Goal: Share content

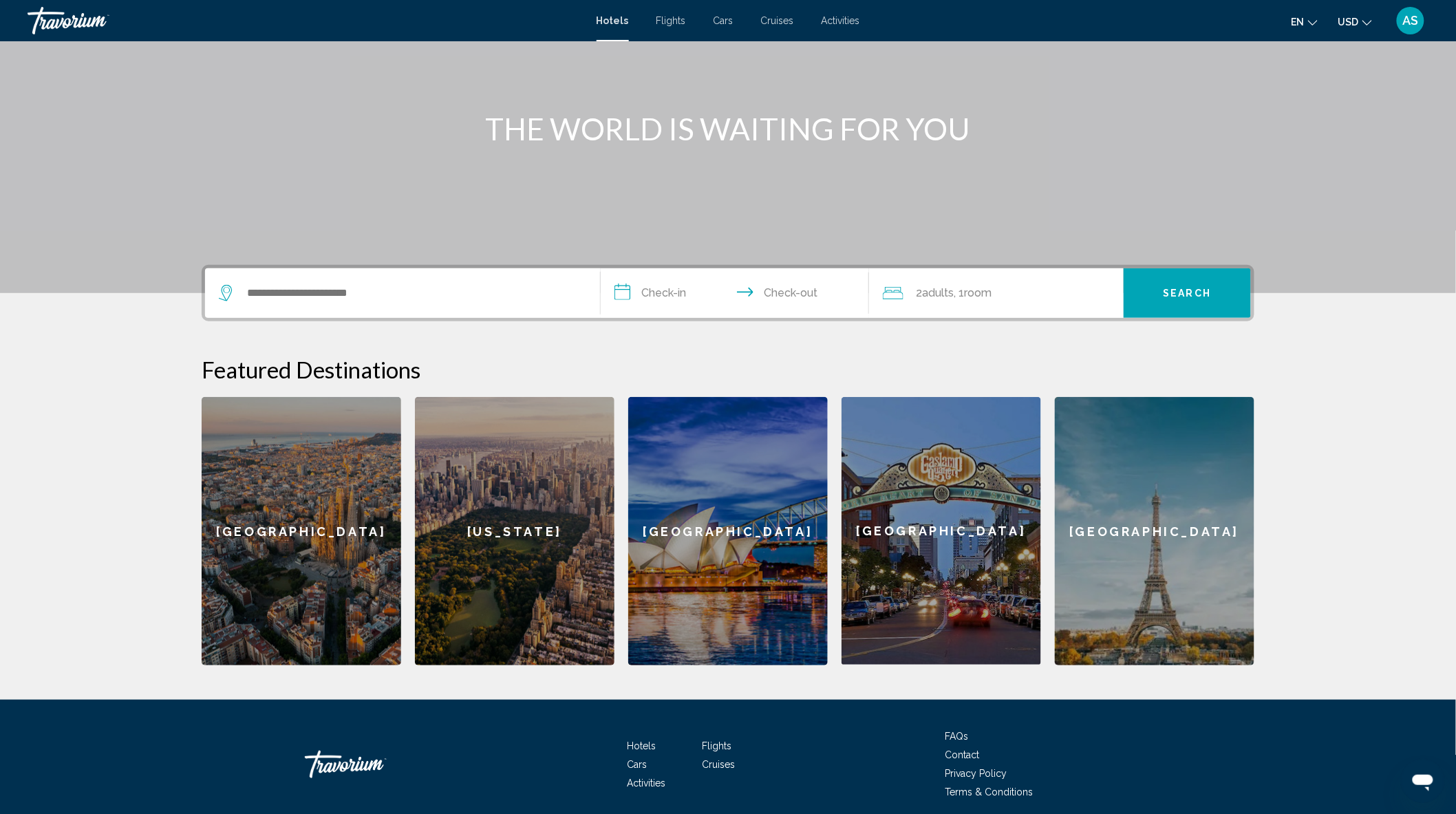
scroll to position [173, 0]
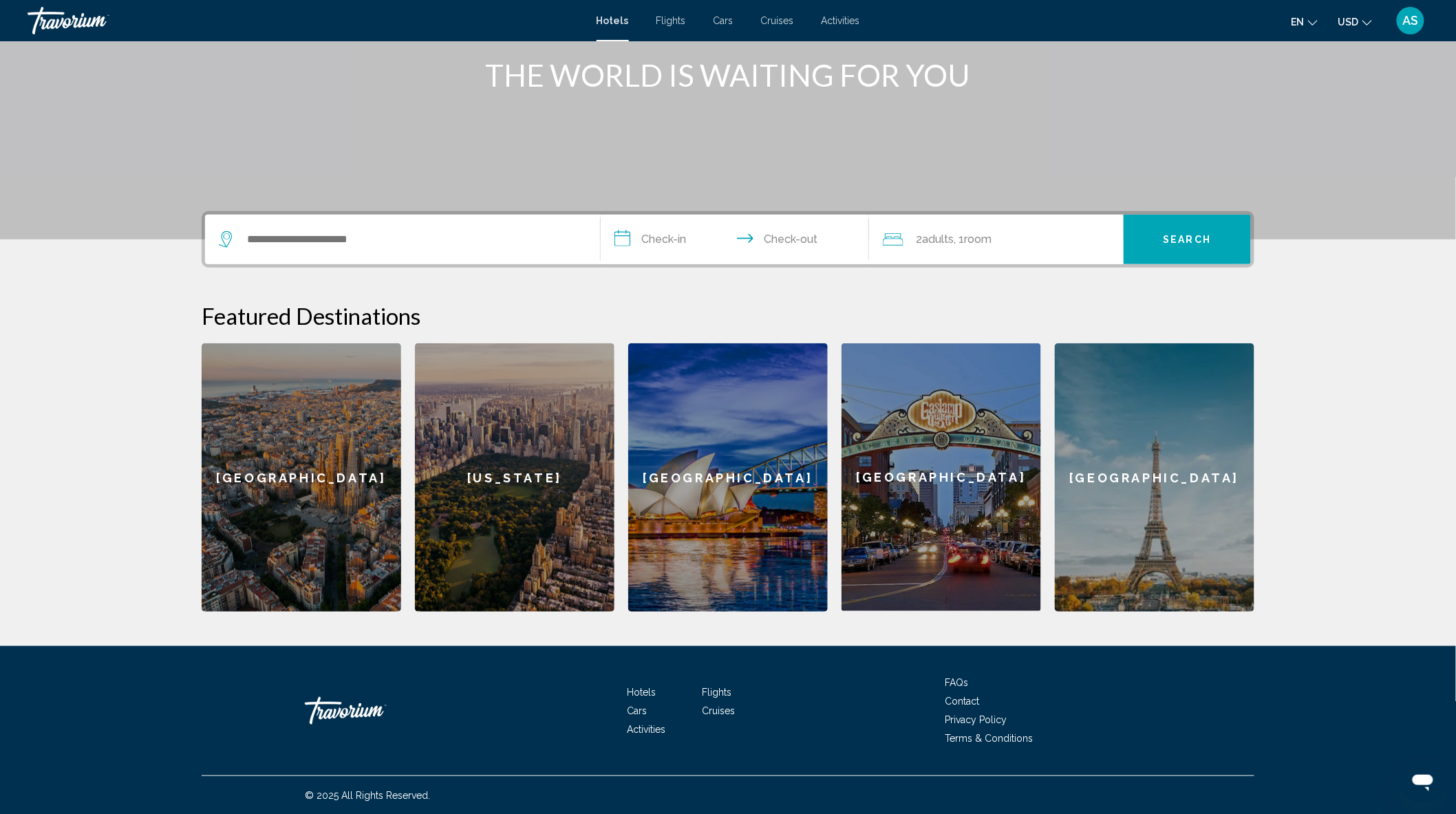
click at [1408, 22] on span "AS" at bounding box center [1410, 21] width 16 height 14
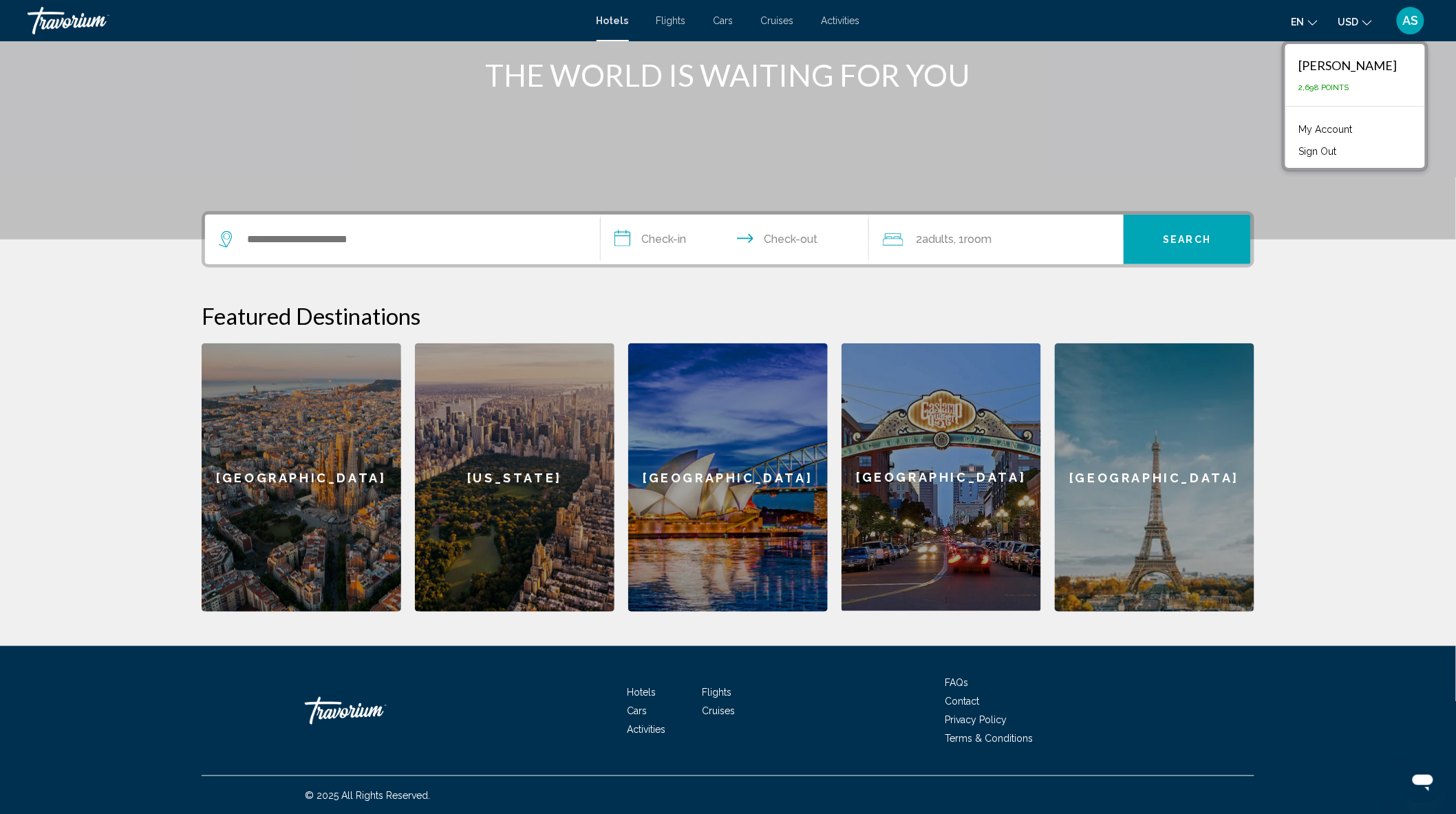
click at [1305, 127] on link "My Account" at bounding box center [1325, 129] width 67 height 18
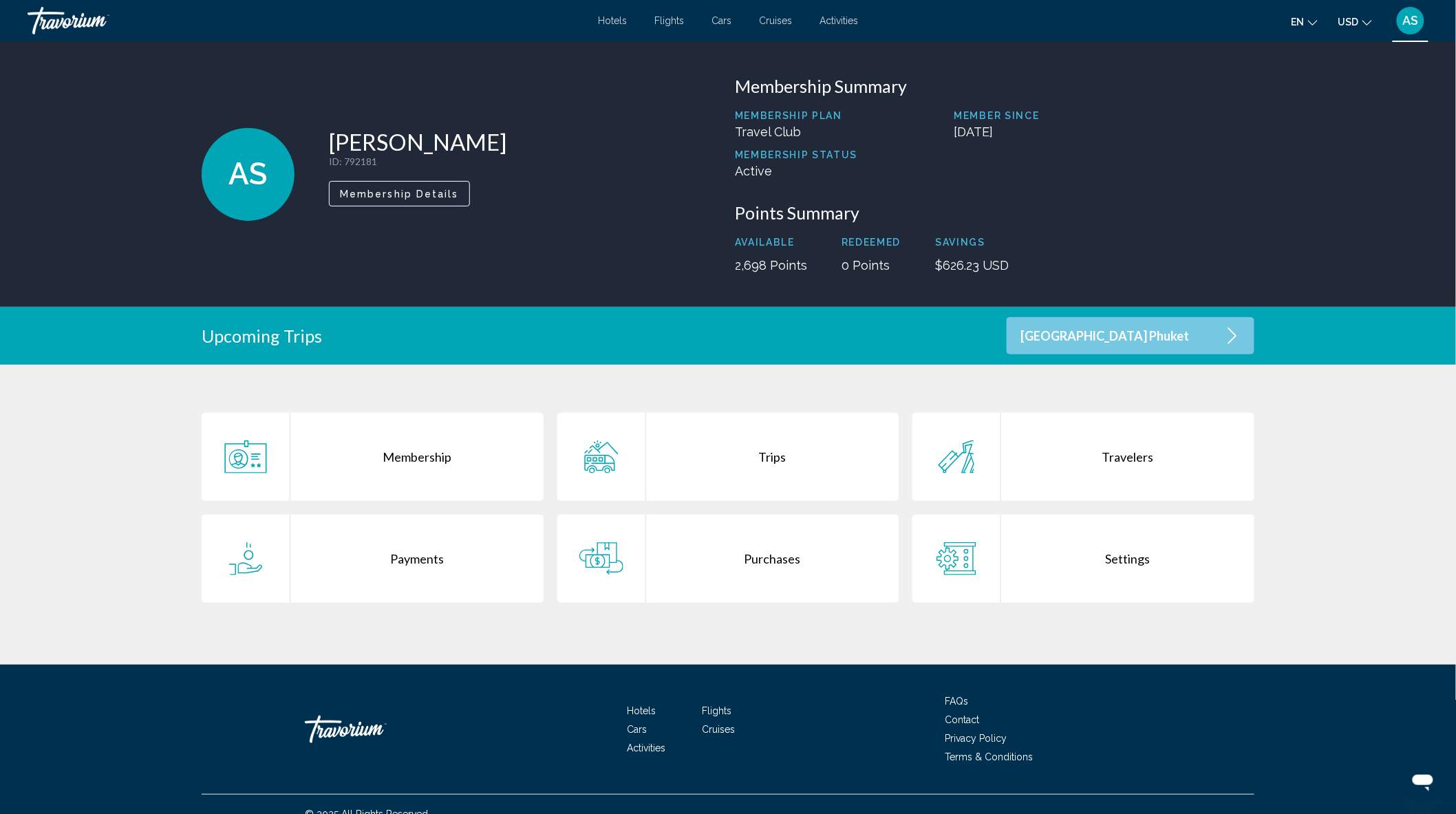
click at [753, 555] on div "Purchases" at bounding box center [773, 559] width 253 height 88
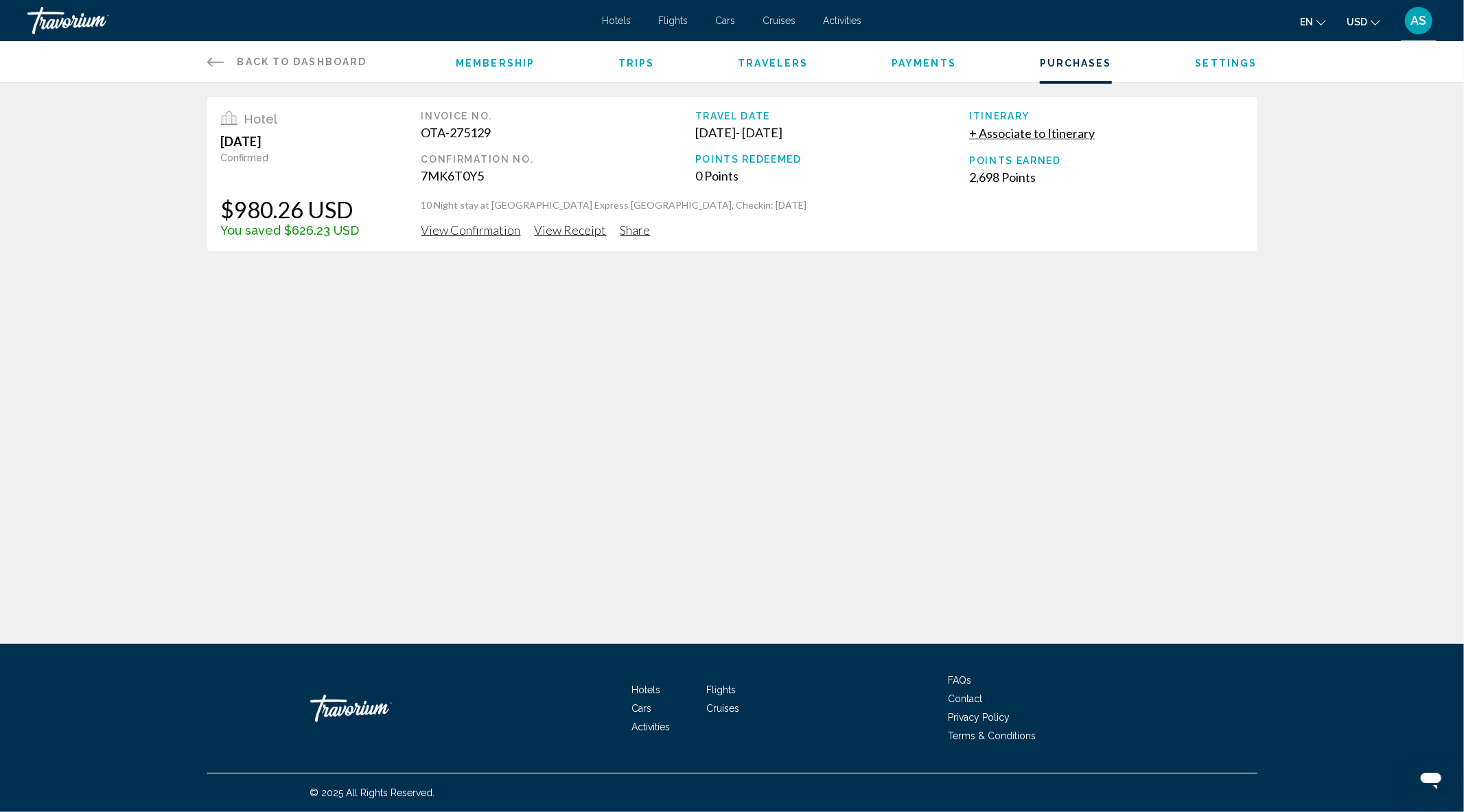
click at [465, 230] on span "View Confirmation" at bounding box center [470, 230] width 99 height 15
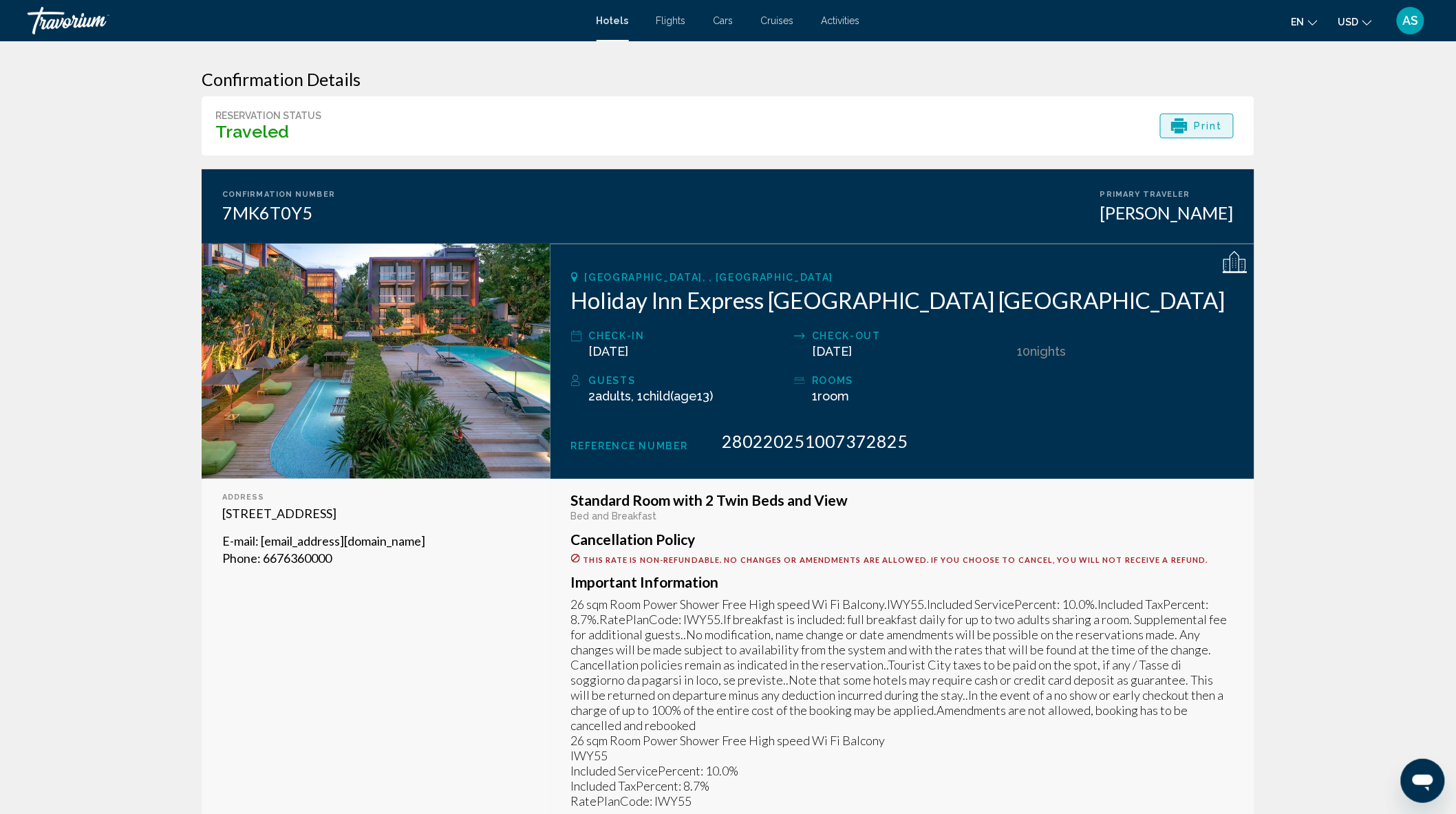
click at [1188, 123] on div "Print" at bounding box center [1196, 125] width 52 height 23
click at [1205, 126] on span "Print" at bounding box center [1208, 125] width 29 height 23
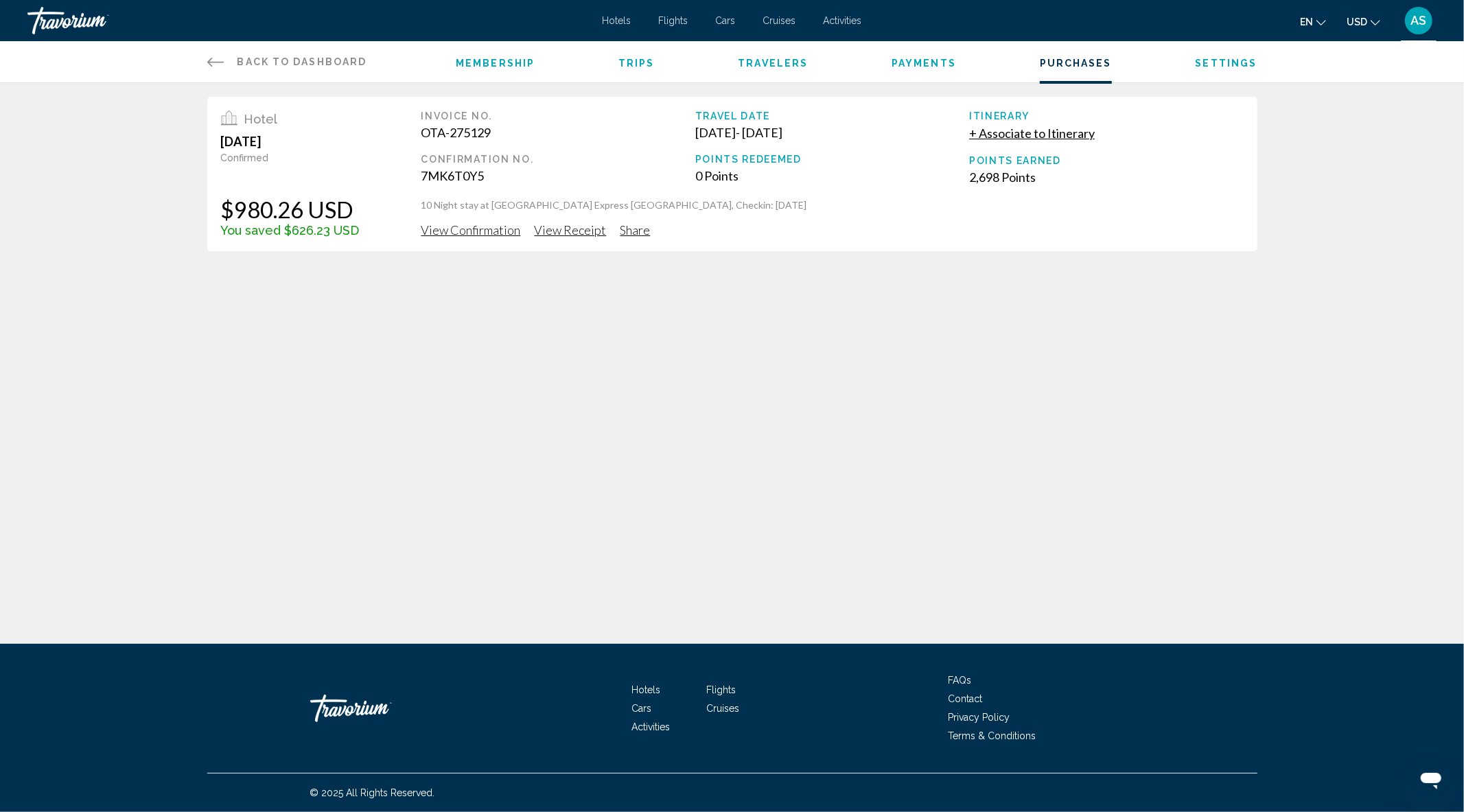
click at [555, 235] on span "View Receipt" at bounding box center [570, 230] width 72 height 15
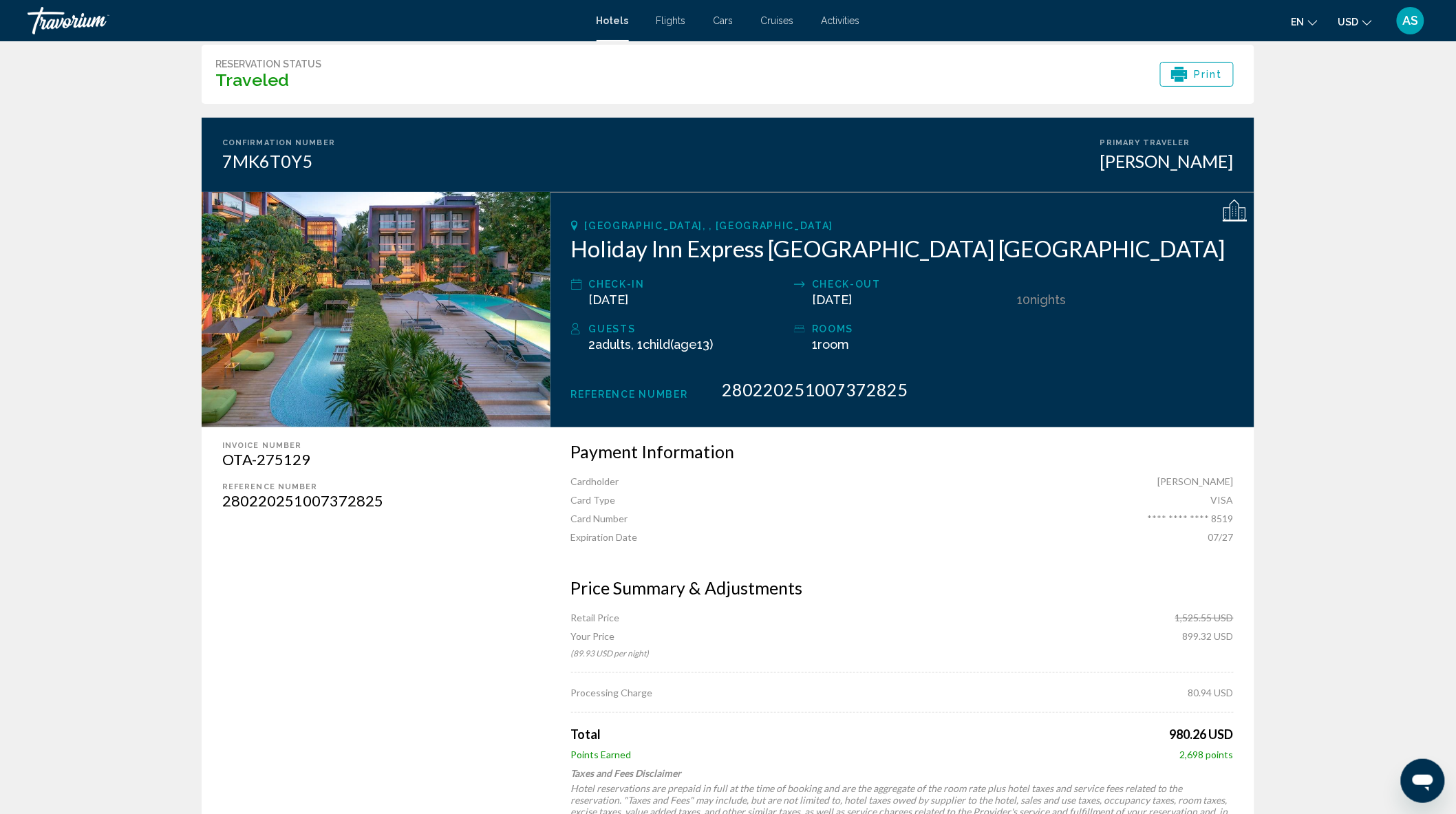
scroll to position [48, 0]
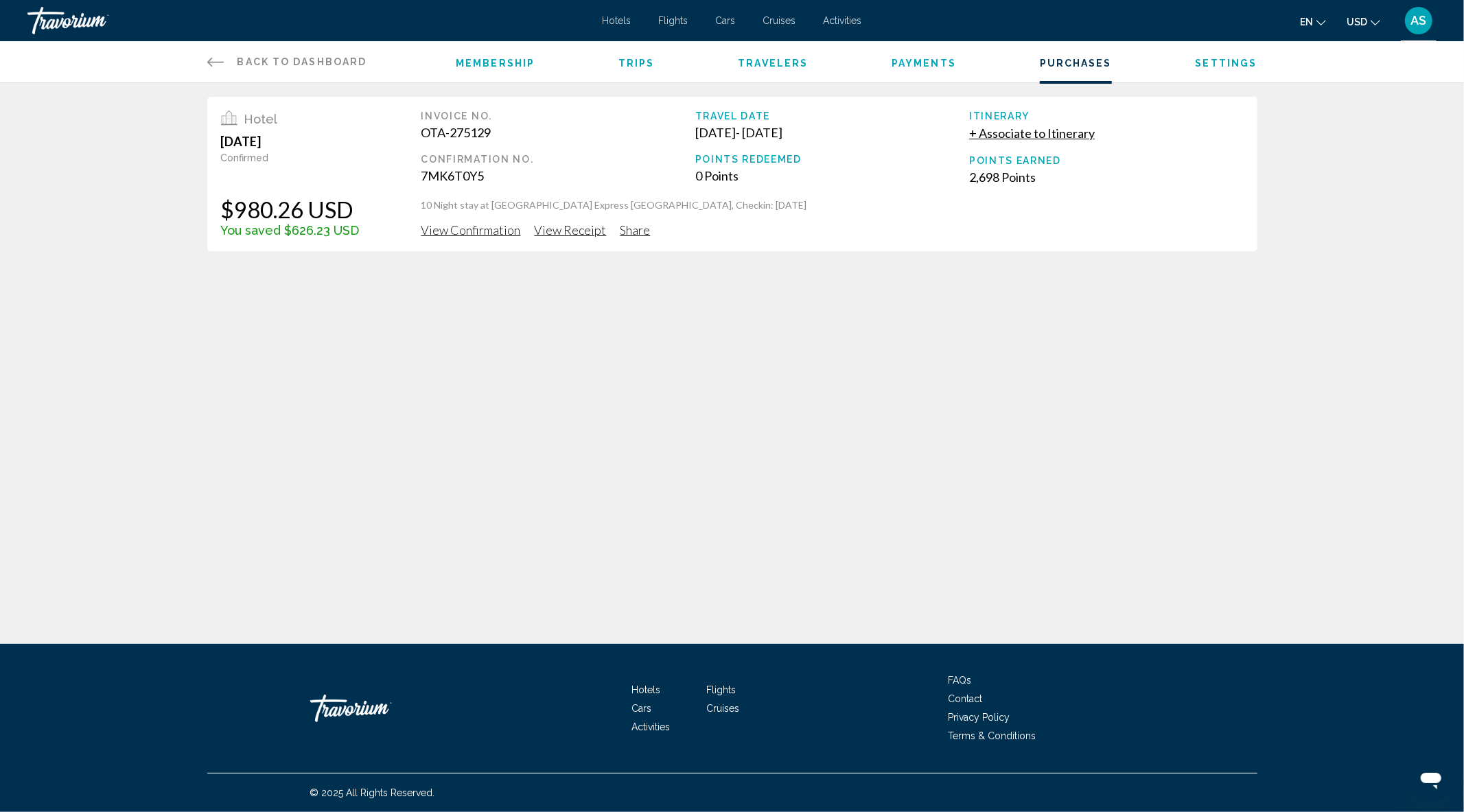
click at [627, 226] on span "Share" at bounding box center [635, 230] width 30 height 15
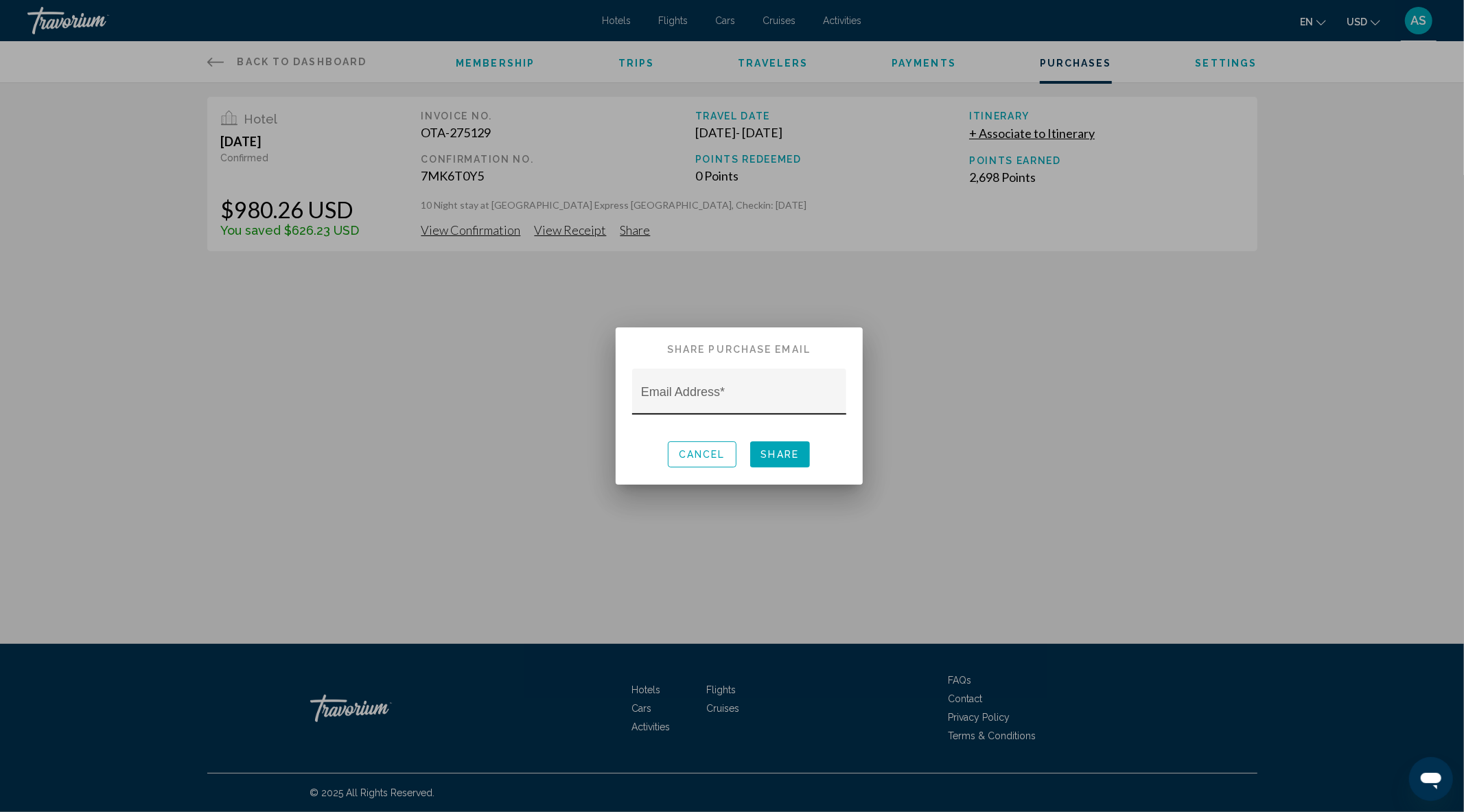
click at [711, 396] on input "Email Address *" at bounding box center [739, 398] width 196 height 14
paste input "**********"
type input "**********"
click at [779, 464] on button "Share" at bounding box center [780, 453] width 60 height 25
